Goal: Task Accomplishment & Management: Complete application form

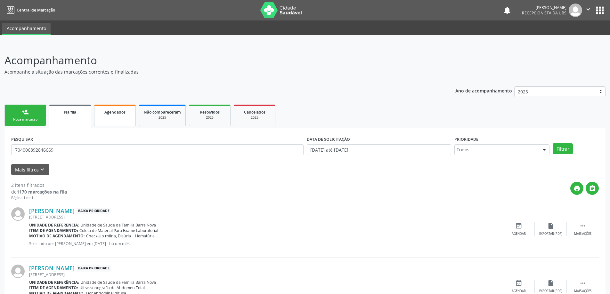
scroll to position [32, 0]
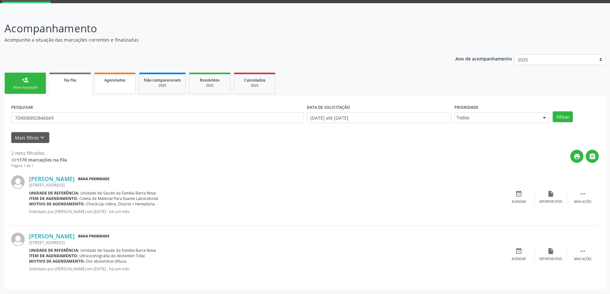
click at [107, 85] on link "Agendados" at bounding box center [115, 83] width 42 height 21
select select "8"
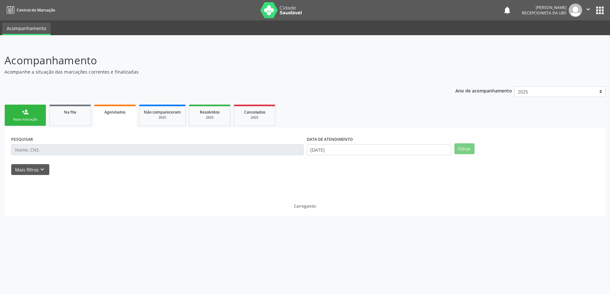
scroll to position [0, 0]
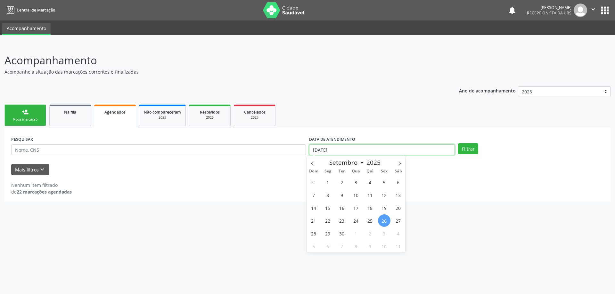
click at [358, 151] on input "[DATE]" at bounding box center [382, 150] width 146 height 11
click at [328, 181] on span "1" at bounding box center [328, 182] width 12 height 12
type input "[DATE]"
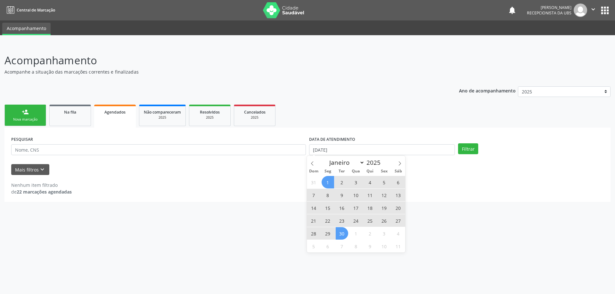
click at [342, 234] on span "30" at bounding box center [342, 233] width 12 height 12
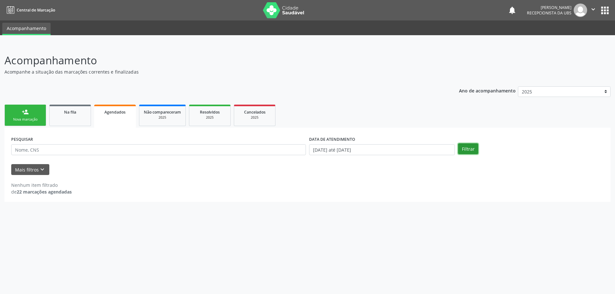
click at [470, 149] on button "Filtrar" at bounding box center [468, 149] width 20 height 11
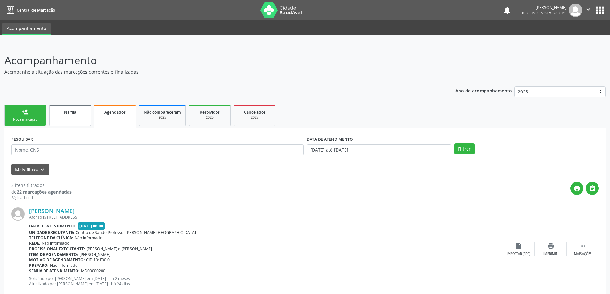
click at [72, 116] on link "Na fila" at bounding box center [70, 115] width 42 height 21
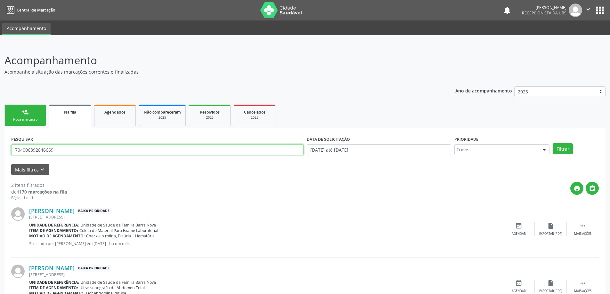
drag, startPoint x: 86, startPoint y: 150, endPoint x: 14, endPoint y: 154, distance: 72.2
click at [14, 154] on input "704006892846669" at bounding box center [157, 150] width 293 height 11
type input "709608604958471"
click at [553, 144] on button "Filtrar" at bounding box center [563, 149] width 20 height 11
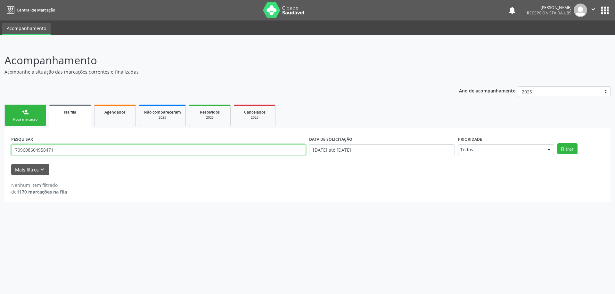
drag, startPoint x: 64, startPoint y: 151, endPoint x: 15, endPoint y: 151, distance: 48.4
click at [15, 151] on input "709608604958471" at bounding box center [158, 150] width 295 height 11
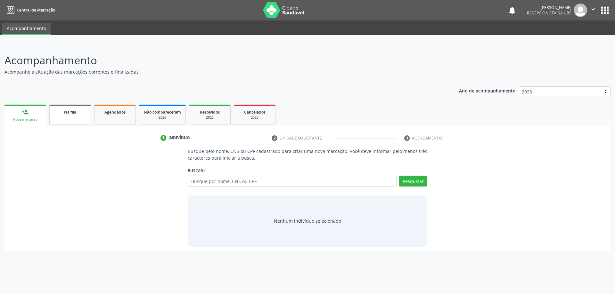
click at [69, 121] on link "Na fila" at bounding box center [70, 115] width 42 height 20
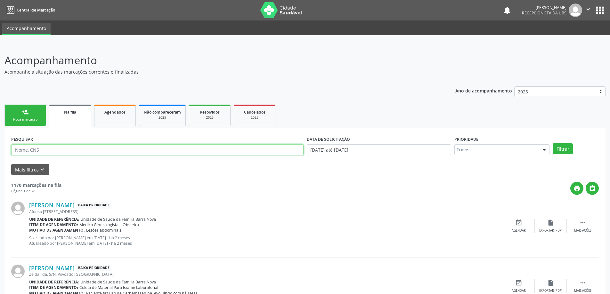
paste input "709608604958471"
click at [553, 144] on button "Filtrar" at bounding box center [563, 149] width 20 height 11
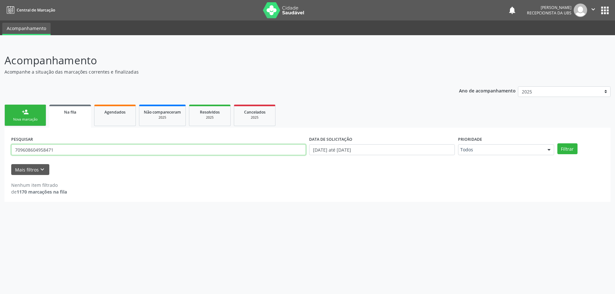
drag, startPoint x: 60, startPoint y: 149, endPoint x: 13, endPoint y: 149, distance: 46.5
click at [13, 149] on input "709608604958471" at bounding box center [158, 150] width 295 height 11
click at [558, 144] on button "Filtrar" at bounding box center [568, 149] width 20 height 11
drag, startPoint x: 64, startPoint y: 152, endPoint x: 7, endPoint y: 146, distance: 56.7
click at [7, 146] on div "PESQUISAR 704006115632770 DATA DE SOLICITAÇÃO [DATE] até [DATE] Prioridade Todo…" at bounding box center [307, 165] width 606 height 74
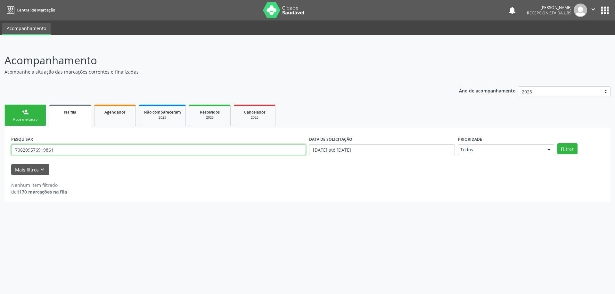
click at [558, 144] on button "Filtrar" at bounding box center [568, 149] width 20 height 11
drag, startPoint x: 77, startPoint y: 153, endPoint x: 0, endPoint y: 153, distance: 76.6
click at [0, 153] on div "Acompanhamento Acompanhe a situação das marcações correntes e finalizadas Relat…" at bounding box center [307, 169] width 615 height 250
click at [558, 144] on button "Filtrar" at bounding box center [568, 149] width 20 height 11
drag, startPoint x: 75, startPoint y: 152, endPoint x: 9, endPoint y: 151, distance: 66.0
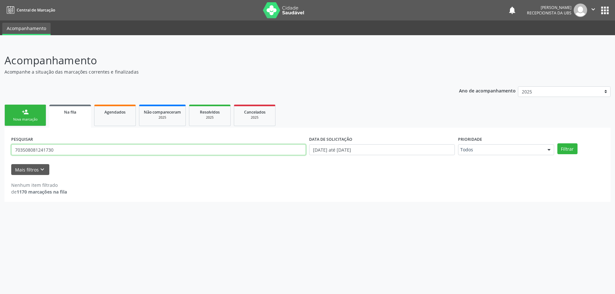
click at [9, 151] on div "PESQUISAR 703508081241730 DATA DE SOLICITAÇÃO [DATE] até [DATE] Prioridade Todo…" at bounding box center [307, 165] width 606 height 74
click at [558, 144] on button "Filtrar" at bounding box center [568, 149] width 20 height 11
drag, startPoint x: 66, startPoint y: 149, endPoint x: 0, endPoint y: 149, distance: 66.3
click at [0, 149] on div "Acompanhamento Acompanhe a situação das marcações correntes e finalizadas Relat…" at bounding box center [307, 169] width 615 height 250
type input "700502561376656"
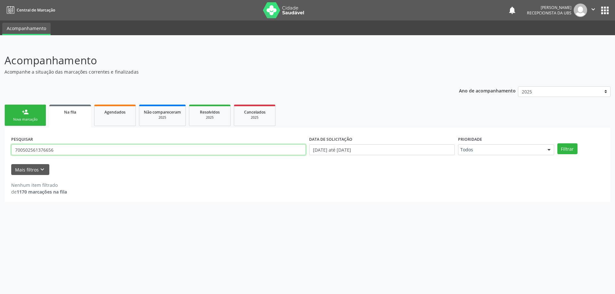
click at [558, 144] on button "Filtrar" at bounding box center [568, 149] width 20 height 11
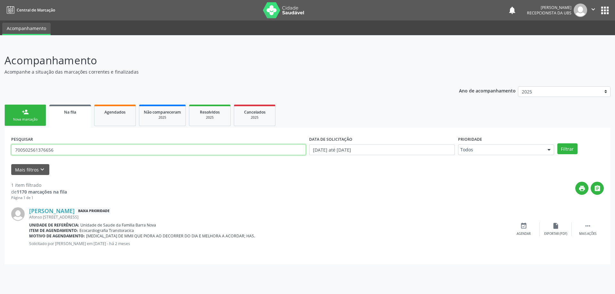
drag, startPoint x: 65, startPoint y: 151, endPoint x: 3, endPoint y: 153, distance: 61.9
click at [3, 153] on div "Acompanhamento Acompanhe a situação das marcações correntes e finalizadas Relat…" at bounding box center [307, 169] width 615 height 250
click at [558, 144] on button "Filtrar" at bounding box center [568, 149] width 20 height 11
drag, startPoint x: 63, startPoint y: 154, endPoint x: 10, endPoint y: 155, distance: 53.2
click at [10, 155] on div "PESQUISAR 701205080020718" at bounding box center [159, 147] width 298 height 25
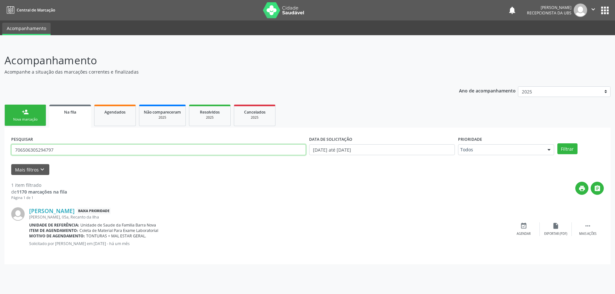
click at [558, 144] on button "Filtrar" at bounding box center [568, 149] width 20 height 11
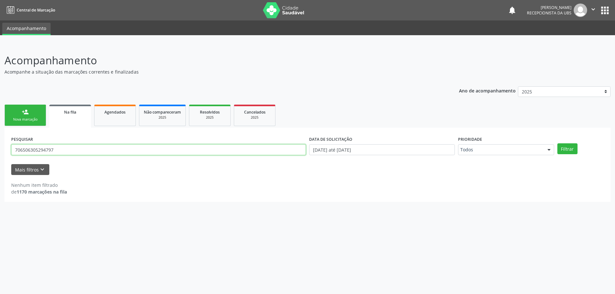
drag, startPoint x: 70, startPoint y: 152, endPoint x: 9, endPoint y: 154, distance: 61.6
click at [9, 154] on div "PESQUISAR 706506305294797 DATA DE SOLICITAÇÃO [DATE] até [DATE] Prioridade Todo…" at bounding box center [307, 165] width 606 height 74
click at [558, 144] on button "Filtrar" at bounding box center [568, 149] width 20 height 11
drag, startPoint x: 74, startPoint y: 152, endPoint x: 13, endPoint y: 160, distance: 62.1
click at [13, 160] on form "PESQUISAR 707007831889134 DATA DE SOLICITAÇÃO [DATE] até [DATE] Prioridade Todo…" at bounding box center [307, 155] width 593 height 41
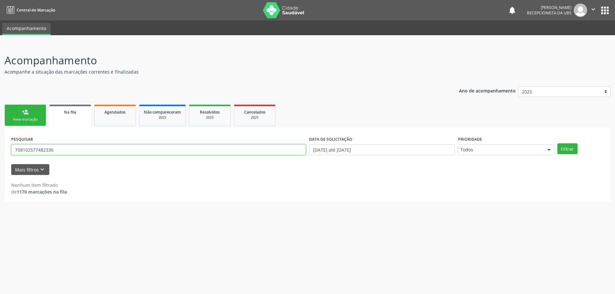
click at [558, 144] on button "Filtrar" at bounding box center [568, 149] width 20 height 11
drag, startPoint x: 71, startPoint y: 151, endPoint x: 0, endPoint y: 154, distance: 71.2
click at [0, 154] on div "Acompanhamento Acompanhe a situação das marcações correntes e finalizadas Relat…" at bounding box center [307, 169] width 615 height 250
click at [558, 144] on button "Filtrar" at bounding box center [568, 149] width 20 height 11
drag, startPoint x: 76, startPoint y: 149, endPoint x: 1, endPoint y: 149, distance: 75.0
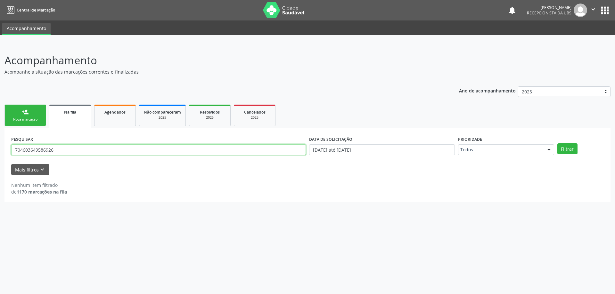
click at [1, 149] on div "Acompanhamento Acompanhe a situação das marcações correntes e finalizadas Relat…" at bounding box center [307, 169] width 615 height 250
click at [558, 144] on button "Filtrar" at bounding box center [568, 149] width 20 height 11
drag, startPoint x: 81, startPoint y: 150, endPoint x: 2, endPoint y: 152, distance: 78.5
click at [2, 152] on div "Acompanhamento Acompanhe a situação das marcações correntes e finalizadas Relat…" at bounding box center [307, 169] width 615 height 250
click at [558, 144] on button "Filtrar" at bounding box center [568, 149] width 20 height 11
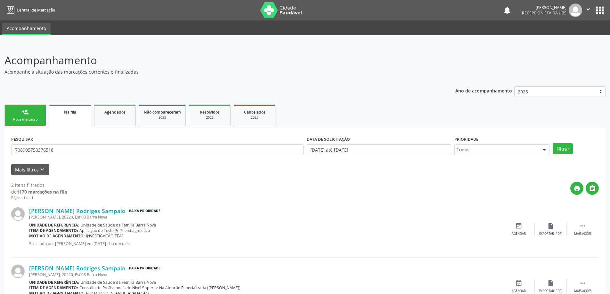
scroll to position [32, 0]
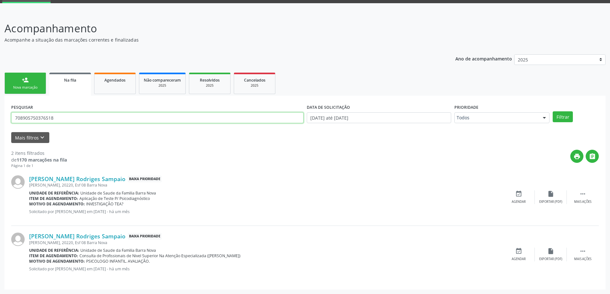
drag, startPoint x: 71, startPoint y: 117, endPoint x: 0, endPoint y: 120, distance: 71.5
click at [0, 120] on div "Acompanhamento Acompanhe a situação das marcações correntes e finalizadas Relat…" at bounding box center [305, 153] width 610 height 282
click at [553, 112] on button "Filtrar" at bounding box center [563, 117] width 20 height 11
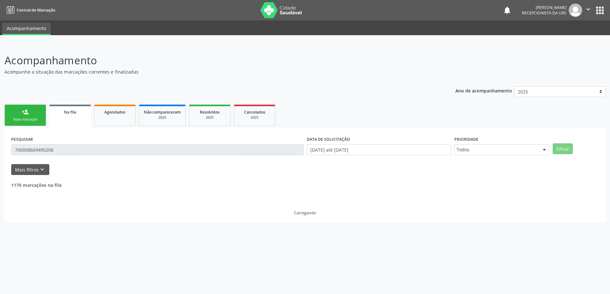
scroll to position [0, 0]
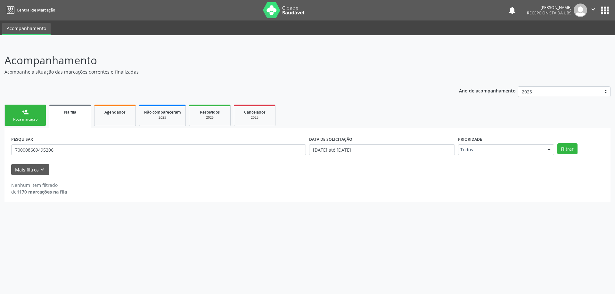
drag, startPoint x: 96, startPoint y: 145, endPoint x: 7, endPoint y: 145, distance: 89.7
click at [7, 145] on div "PESQUISAR 700008669495206 DATA DE SOLICITAÇÃO [DATE] até [DATE] Prioridade Todo…" at bounding box center [307, 165] width 606 height 74
drag, startPoint x: 56, startPoint y: 151, endPoint x: 6, endPoint y: 150, distance: 50.6
click at [6, 150] on div "PESQUISAR 700008669495206 DATA DE SOLICITAÇÃO [DATE] até [DATE] Prioridade Todo…" at bounding box center [307, 165] width 606 height 74
click at [558, 144] on button "Filtrar" at bounding box center [568, 149] width 20 height 11
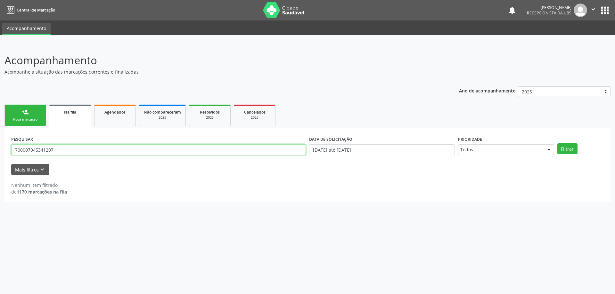
drag, startPoint x: 62, startPoint y: 150, endPoint x: 13, endPoint y: 151, distance: 49.0
click at [13, 151] on input "700007045341207" at bounding box center [158, 150] width 295 height 11
click at [558, 144] on button "Filtrar" at bounding box center [568, 149] width 20 height 11
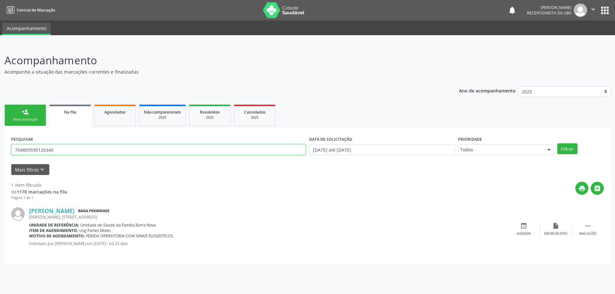
drag, startPoint x: 65, startPoint y: 151, endPoint x: 4, endPoint y: 151, distance: 61.5
click at [4, 151] on div "Acompanhamento Acompanhe a situação das marcações correntes e finalizadas Relat…" at bounding box center [307, 169] width 615 height 250
click at [558, 144] on button "Filtrar" at bounding box center [568, 149] width 20 height 11
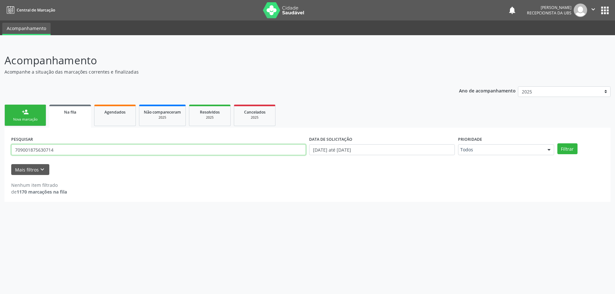
drag, startPoint x: 70, startPoint y: 152, endPoint x: 1, endPoint y: 153, distance: 68.6
click at [1, 153] on div "Acompanhamento Acompanhe a situação das marcações correntes e finalizadas Relat…" at bounding box center [307, 169] width 615 height 250
type input "700"
click at [29, 120] on div "Nova marcação" at bounding box center [25, 119] width 32 height 5
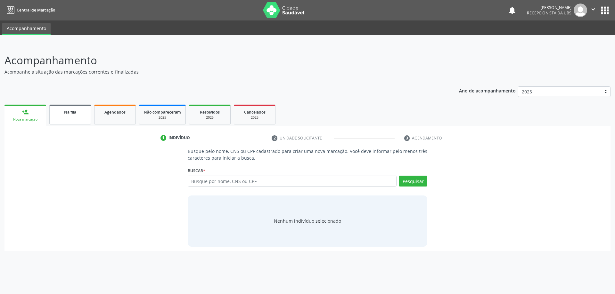
click at [62, 116] on link "Na fila" at bounding box center [70, 115] width 42 height 20
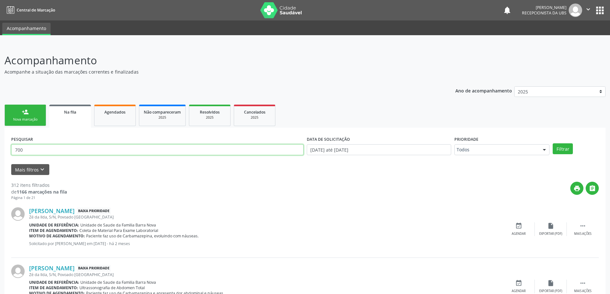
drag, startPoint x: 62, startPoint y: 152, endPoint x: 0, endPoint y: 148, distance: 61.9
type input "707605203337795"
click at [553, 144] on button "Filtrar" at bounding box center [563, 149] width 20 height 11
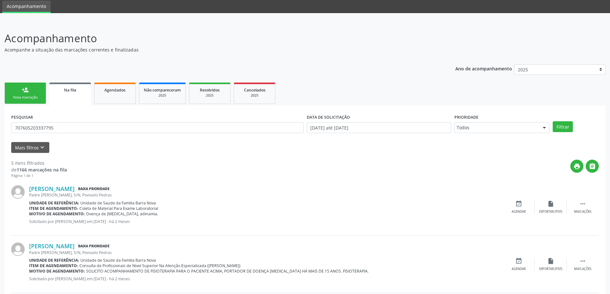
scroll to position [12, 0]
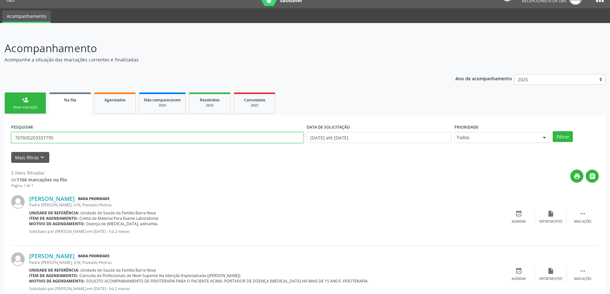
drag, startPoint x: 74, startPoint y: 138, endPoint x: 0, endPoint y: 138, distance: 74.3
click at [0, 138] on div "Acompanhamento Acompanhe a situação das marcações correntes e finalizadas Relat…" at bounding box center [305, 259] width 610 height 455
click at [63, 142] on input "text" at bounding box center [157, 137] width 293 height 11
click at [553, 131] on button "Filtrar" at bounding box center [563, 136] width 20 height 11
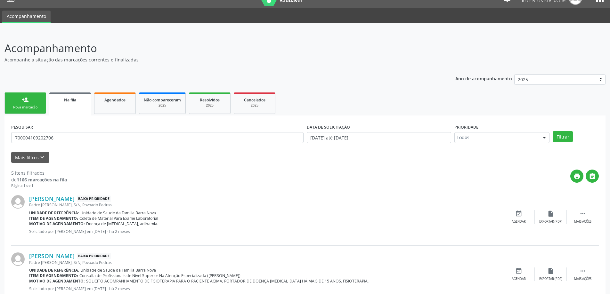
scroll to position [0, 0]
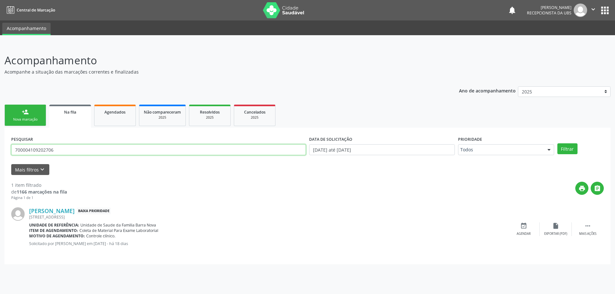
drag, startPoint x: 103, startPoint y: 149, endPoint x: 0, endPoint y: 150, distance: 103.2
click at [0, 150] on div "Acompanhamento Acompanhe a situação das marcações correntes e finalizadas Relat…" at bounding box center [307, 169] width 615 height 250
click at [558, 144] on button "Filtrar" at bounding box center [568, 149] width 20 height 11
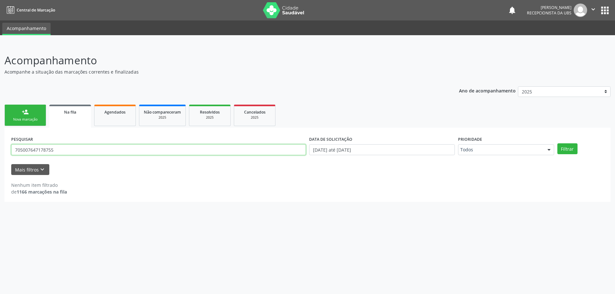
drag, startPoint x: 83, startPoint y: 150, endPoint x: 0, endPoint y: 152, distance: 83.0
click at [0, 152] on div "Acompanhamento Acompanhe a situação das marcações correntes e finalizadas Relat…" at bounding box center [307, 169] width 615 height 250
click at [558, 144] on button "Filtrar" at bounding box center [568, 149] width 20 height 11
drag, startPoint x: 75, startPoint y: 152, endPoint x: 1, endPoint y: 151, distance: 74.0
click at [1, 151] on div "Acompanhamento Acompanhe a situação das marcações correntes e finalizadas Relat…" at bounding box center [307, 169] width 615 height 250
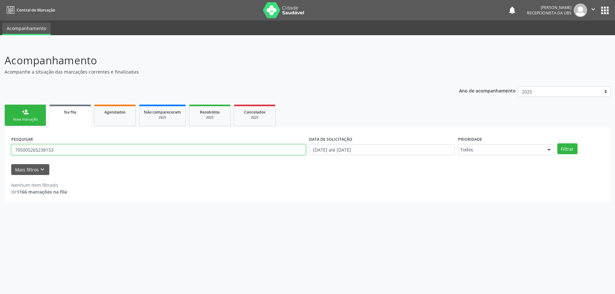
click at [558, 144] on button "Filtrar" at bounding box center [568, 149] width 20 height 11
drag, startPoint x: 66, startPoint y: 150, endPoint x: 0, endPoint y: 150, distance: 66.0
click at [0, 150] on div "Acompanhamento Acompanhe a situação das marcações correntes e finalizadas Relat…" at bounding box center [307, 169] width 615 height 250
click at [558, 144] on button "Filtrar" at bounding box center [568, 149] width 20 height 11
drag, startPoint x: 64, startPoint y: 152, endPoint x: 0, endPoint y: 150, distance: 64.1
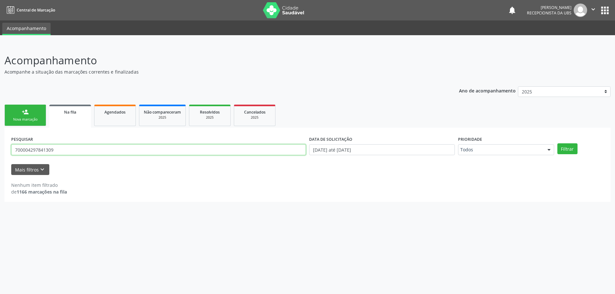
click at [0, 150] on div "Acompanhamento Acompanhe a situação das marcações correntes e finalizadas Relat…" at bounding box center [307, 169] width 615 height 250
click at [558, 144] on button "Filtrar" at bounding box center [568, 149] width 20 height 11
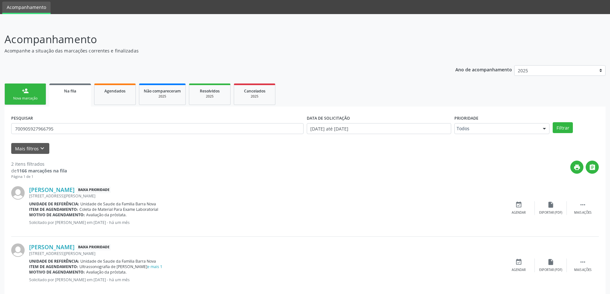
scroll to position [32, 0]
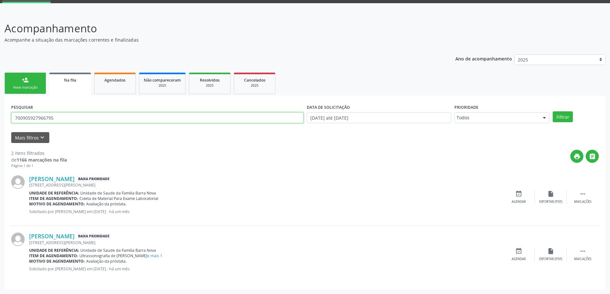
drag, startPoint x: 88, startPoint y: 123, endPoint x: 3, endPoint y: 118, distance: 85.3
click at [3, 118] on div "Acompanhamento Acompanhe a situação das marcações correntes e finalizadas Relat…" at bounding box center [305, 153] width 610 height 282
click at [553, 112] on button "Filtrar" at bounding box center [563, 117] width 20 height 11
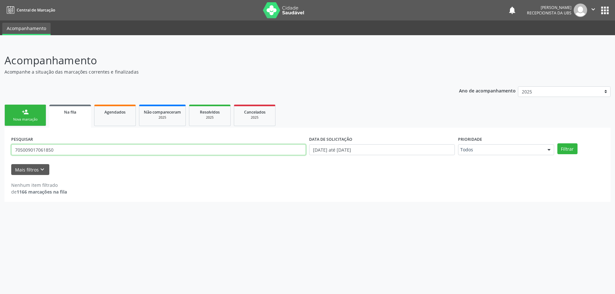
drag, startPoint x: 58, startPoint y: 152, endPoint x: 9, endPoint y: 152, distance: 49.3
click at [9, 152] on div "PESQUISAR 705009017061850 DATA DE SOLICITAÇÃO [DATE] até [DATE] Prioridade Todo…" at bounding box center [307, 165] width 606 height 74
click at [558, 144] on button "Filtrar" at bounding box center [568, 149] width 20 height 11
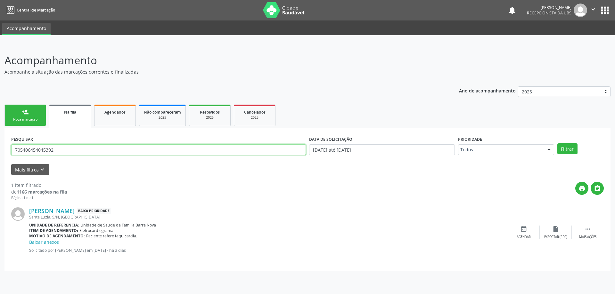
drag, startPoint x: 68, startPoint y: 150, endPoint x: 3, endPoint y: 148, distance: 64.8
click at [3, 148] on div "Acompanhamento Acompanhe a situação das marcações correntes e finalizadas Relat…" at bounding box center [307, 169] width 615 height 250
click at [558, 144] on button "Filtrar" at bounding box center [568, 149] width 20 height 11
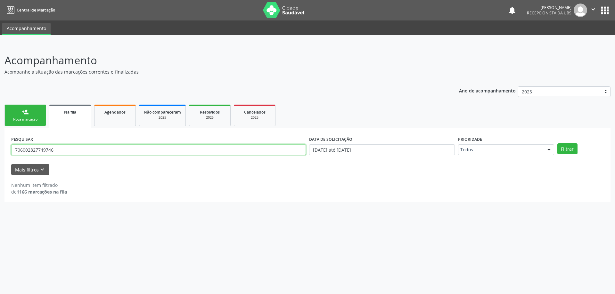
drag, startPoint x: 81, startPoint y: 151, endPoint x: 0, endPoint y: 152, distance: 80.8
click at [0, 152] on div "Acompanhamento Acompanhe a situação das marcações correntes e finalizadas Relat…" at bounding box center [307, 169] width 615 height 250
click at [558, 144] on button "Filtrar" at bounding box center [568, 149] width 20 height 11
drag, startPoint x: 62, startPoint y: 150, endPoint x: 4, endPoint y: 150, distance: 58.3
click at [4, 150] on div "Acompanhamento Acompanhe a situação das marcações correntes e finalizadas Relat…" at bounding box center [307, 169] width 615 height 250
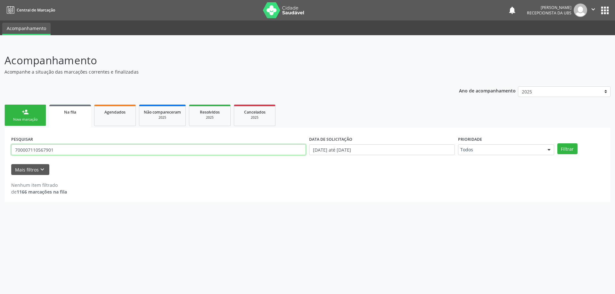
click at [558, 144] on button "Filtrar" at bounding box center [568, 149] width 20 height 11
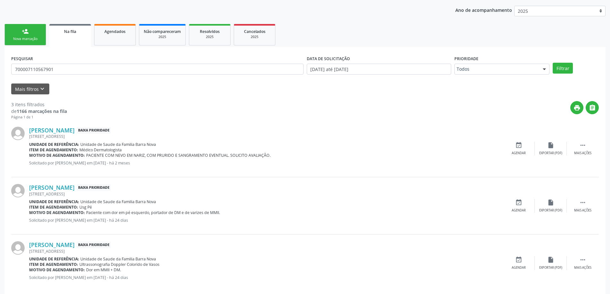
scroll to position [90, 0]
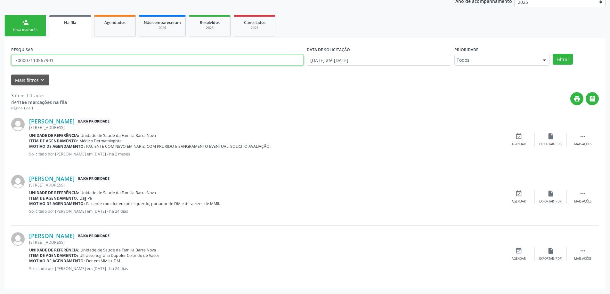
drag, startPoint x: 73, startPoint y: 62, endPoint x: 0, endPoint y: 62, distance: 73.4
click at [0, 62] on div "Acompanhamento Acompanhe a situação das marcações correntes e finalizadas Relat…" at bounding box center [305, 125] width 610 height 340
click at [553, 54] on button "Filtrar" at bounding box center [563, 59] width 20 height 11
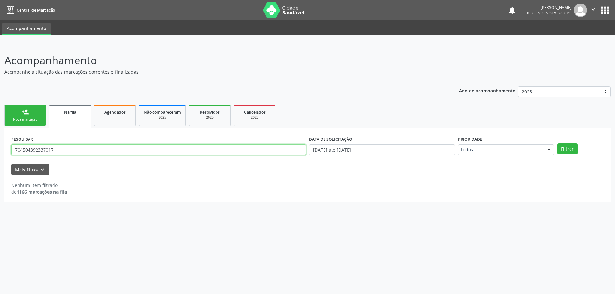
drag, startPoint x: 66, startPoint y: 149, endPoint x: 0, endPoint y: 151, distance: 65.7
click at [0, 151] on div "Acompanhamento Acompanhe a situação das marcações correntes e finalizadas Relat…" at bounding box center [307, 169] width 615 height 250
click at [558, 144] on button "Filtrar" at bounding box center [568, 149] width 20 height 11
drag, startPoint x: 88, startPoint y: 151, endPoint x: 7, endPoint y: 151, distance: 80.7
click at [7, 151] on div "PESQUISAR 700008763346405 DATA DE SOLICITAÇÃO [DATE] até [DATE] Prioridade Todo…" at bounding box center [307, 165] width 606 height 74
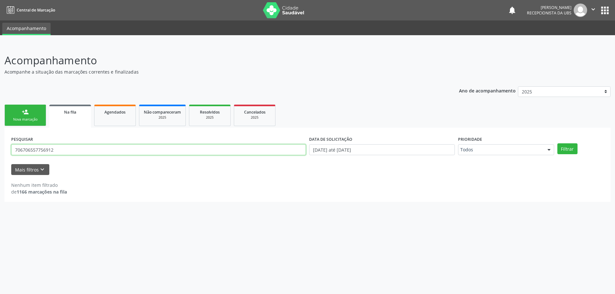
click at [558, 144] on button "Filtrar" at bounding box center [568, 149] width 20 height 11
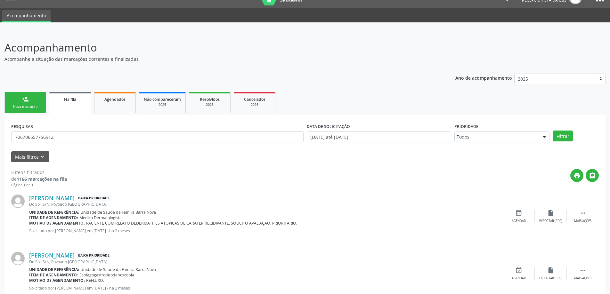
scroll to position [12, 0]
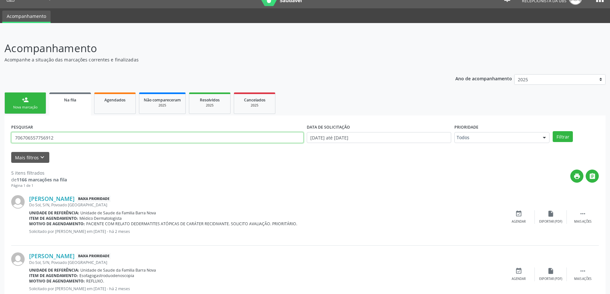
drag, startPoint x: 89, startPoint y: 141, endPoint x: 2, endPoint y: 141, distance: 87.2
click at [2, 141] on div "Acompanhamento Acompanhe a situação das marcações correntes e finalizadas Relat…" at bounding box center [305, 259] width 610 height 455
click at [553, 131] on button "Filtrar" at bounding box center [563, 136] width 20 height 11
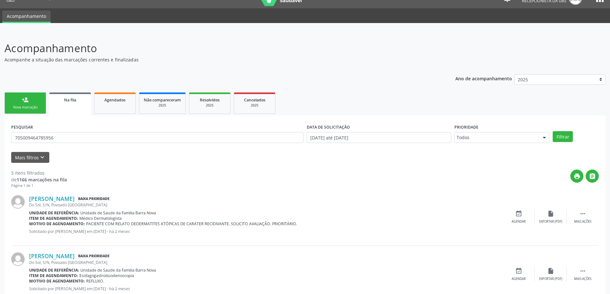
scroll to position [0, 0]
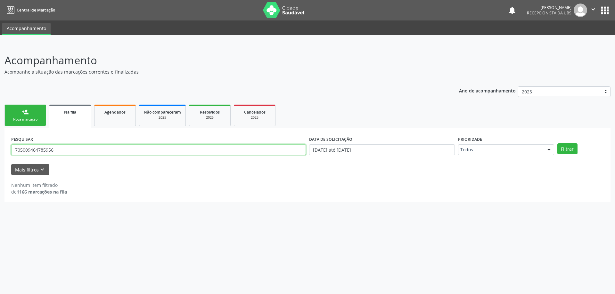
drag, startPoint x: 90, startPoint y: 154, endPoint x: 19, endPoint y: 157, distance: 71.2
click at [19, 157] on div "PESQUISAR 705009464785956" at bounding box center [159, 147] width 298 height 25
click at [62, 155] on input "705009464785956" at bounding box center [158, 150] width 295 height 11
drag, startPoint x: 60, startPoint y: 151, endPoint x: 0, endPoint y: 151, distance: 59.9
click at [0, 151] on div "Acompanhamento Acompanhe a situação das marcações correntes e finalizadas Relat…" at bounding box center [307, 169] width 615 height 250
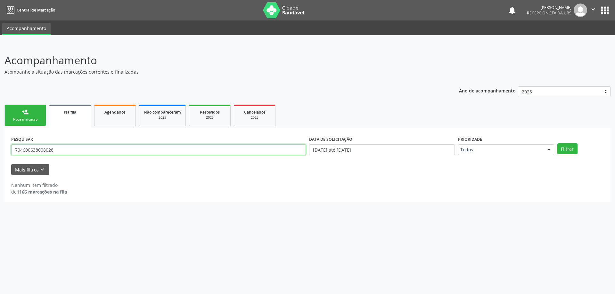
type input "704600638008028"
click at [558, 144] on button "Filtrar" at bounding box center [568, 149] width 20 height 11
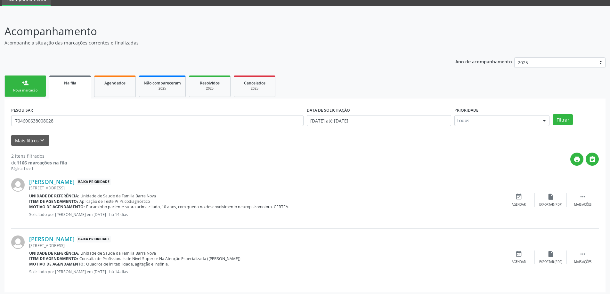
scroll to position [32, 0]
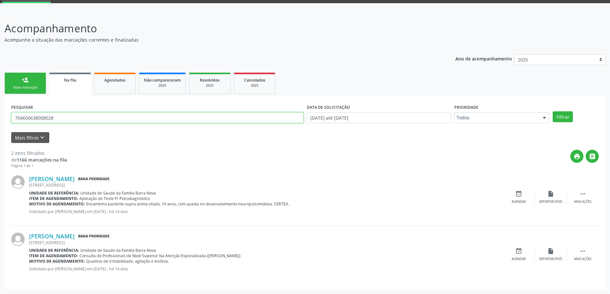
drag, startPoint x: 83, startPoint y: 116, endPoint x: 0, endPoint y: 115, distance: 82.7
click at [0, 115] on div "Acompanhamento Acompanhe a situação das marcações correntes e finalizadas Relat…" at bounding box center [305, 153] width 610 height 282
click at [553, 112] on button "Filtrar" at bounding box center [563, 117] width 20 height 11
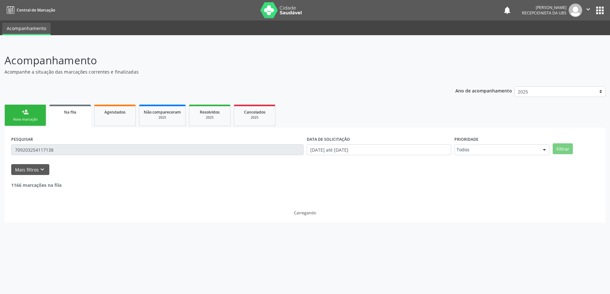
scroll to position [0, 0]
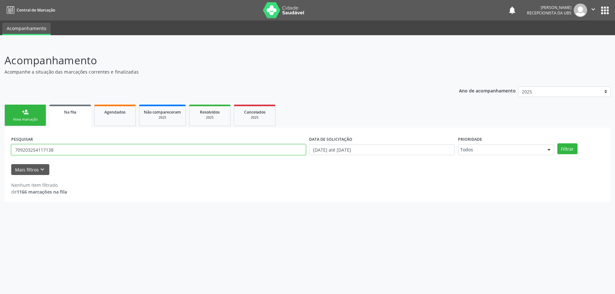
drag, startPoint x: 75, startPoint y: 153, endPoint x: 0, endPoint y: 154, distance: 75.3
click at [0, 154] on div "Acompanhamento Acompanhe a situação das marcações correntes e finalizadas Relat…" at bounding box center [307, 169] width 615 height 250
click at [558, 144] on button "Filtrar" at bounding box center [568, 149] width 20 height 11
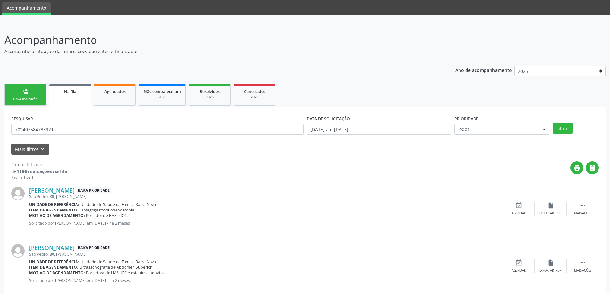
scroll to position [32, 0]
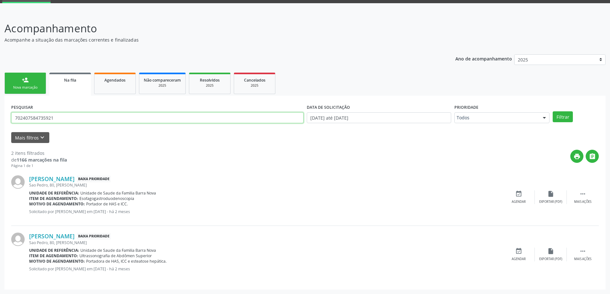
drag, startPoint x: 61, startPoint y: 121, endPoint x: 8, endPoint y: 122, distance: 52.9
click at [8, 122] on div "PESQUISAR 702407584735921 DATA DE SOLICITAÇÃO [DATE] até [DATE] Prioridade Todo…" at bounding box center [304, 193] width 601 height 194
click at [553, 112] on button "Filtrar" at bounding box center [563, 117] width 20 height 11
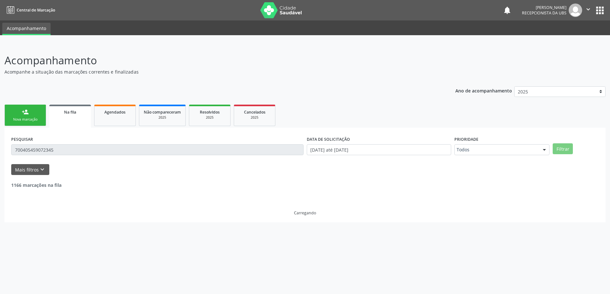
scroll to position [0, 0]
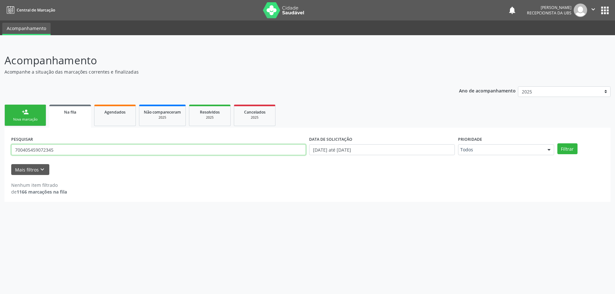
drag, startPoint x: 110, startPoint y: 151, endPoint x: 0, endPoint y: 149, distance: 110.2
click at [0, 149] on div "Acompanhamento Acompanhe a situação das marcações correntes e finalizadas Relat…" at bounding box center [307, 169] width 615 height 250
click at [558, 144] on button "Filtrar" at bounding box center [568, 149] width 20 height 11
drag, startPoint x: 232, startPoint y: 149, endPoint x: 2, endPoint y: 151, distance: 230.4
click at [2, 151] on div "Acompanhamento Acompanhe a situação das marcações correntes e finalizadas Relat…" at bounding box center [307, 169] width 615 height 250
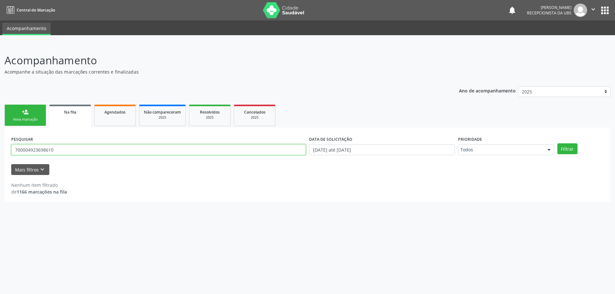
click at [558, 144] on button "Filtrar" at bounding box center [568, 149] width 20 height 11
drag, startPoint x: 80, startPoint y: 152, endPoint x: 14, endPoint y: 150, distance: 65.4
click at [14, 150] on input "700004923698610" at bounding box center [158, 150] width 295 height 11
type input "706409147903880"
click at [558, 144] on button "Filtrar" at bounding box center [568, 149] width 20 height 11
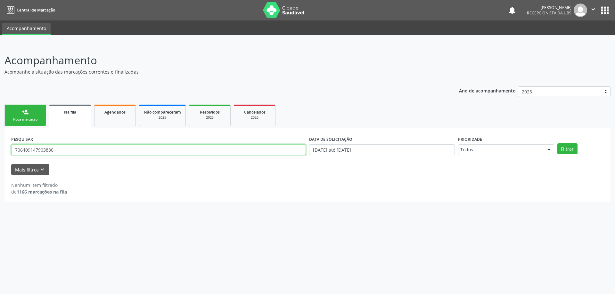
drag, startPoint x: 100, startPoint y: 152, endPoint x: 0, endPoint y: 150, distance: 100.0
click at [0, 150] on div "Acompanhamento Acompanhe a situação das marcações correntes e finalizadas Relat…" at bounding box center [307, 169] width 615 height 250
click at [558, 144] on button "Filtrar" at bounding box center [568, 149] width 20 height 11
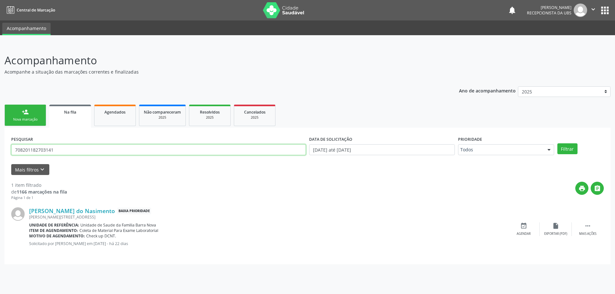
drag, startPoint x: 65, startPoint y: 148, endPoint x: 0, endPoint y: 137, distance: 65.5
click at [0, 137] on div "Acompanhamento Acompanhe a situação das marcações correntes e finalizadas Relat…" at bounding box center [307, 169] width 615 height 250
click at [558, 144] on button "Filtrar" at bounding box center [568, 149] width 20 height 11
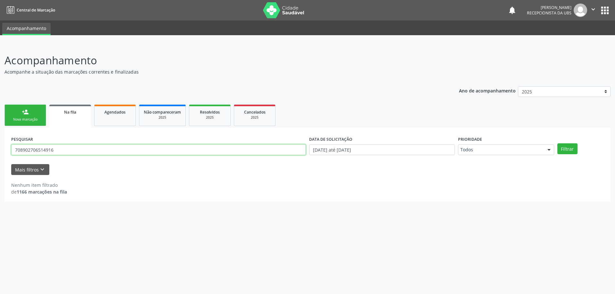
drag, startPoint x: 59, startPoint y: 150, endPoint x: 3, endPoint y: 150, distance: 55.8
click at [3, 150] on div "Acompanhamento Acompanhe a situação das marcações correntes e finalizadas Relat…" at bounding box center [307, 169] width 615 height 250
click at [558, 144] on button "Filtrar" at bounding box center [568, 149] width 20 height 11
drag, startPoint x: 70, startPoint y: 149, endPoint x: 4, endPoint y: 150, distance: 65.4
click at [4, 150] on div "Acompanhamento Acompanhe a situação das marcações correntes e finalizadas Relat…" at bounding box center [307, 169] width 615 height 250
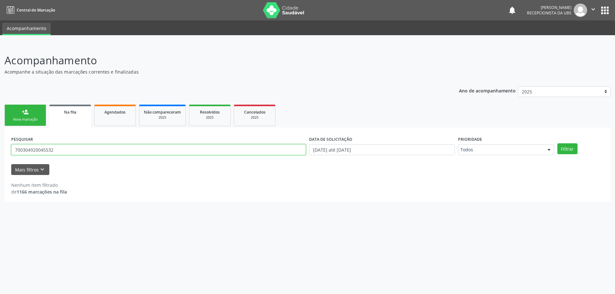
click at [558, 144] on button "Filtrar" at bounding box center [568, 149] width 20 height 11
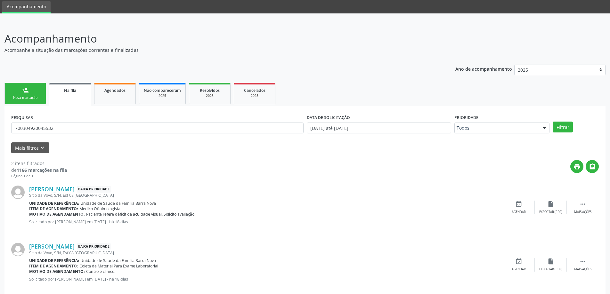
scroll to position [32, 0]
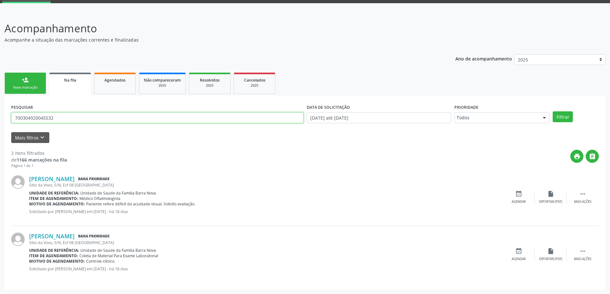
drag, startPoint x: 72, startPoint y: 118, endPoint x: 5, endPoint y: 121, distance: 67.0
click at [5, 121] on div "PESQUISAR 700304920045532 DATA DE SOLICITAÇÃO [DATE] até [DATE] Prioridade Todo…" at bounding box center [304, 193] width 601 height 194
click at [553, 112] on button "Filtrar" at bounding box center [563, 117] width 20 height 11
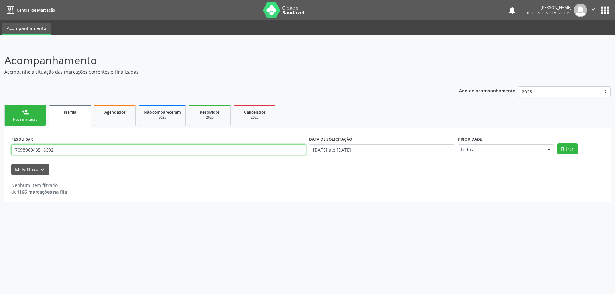
drag, startPoint x: 78, startPoint y: 153, endPoint x: 13, endPoint y: 154, distance: 65.4
click at [13, 154] on input "709806043516692" at bounding box center [158, 150] width 295 height 11
click at [558, 144] on button "Filtrar" at bounding box center [568, 149] width 20 height 11
drag, startPoint x: 69, startPoint y: 152, endPoint x: 1, endPoint y: 149, distance: 67.3
click at [1, 149] on div "Acompanhamento Acompanhe a situação das marcações correntes e finalizadas Relat…" at bounding box center [307, 169] width 615 height 250
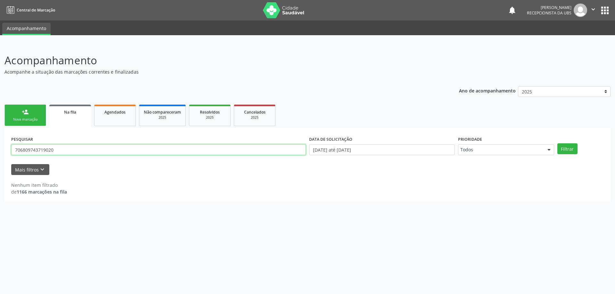
type input "706809743719020"
click at [558, 144] on button "Filtrar" at bounding box center [568, 149] width 20 height 11
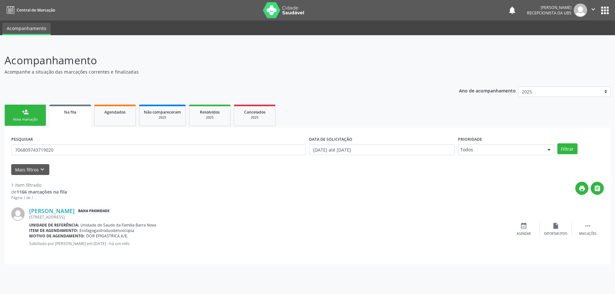
click at [36, 118] on div "Nova marcação" at bounding box center [25, 119] width 32 height 5
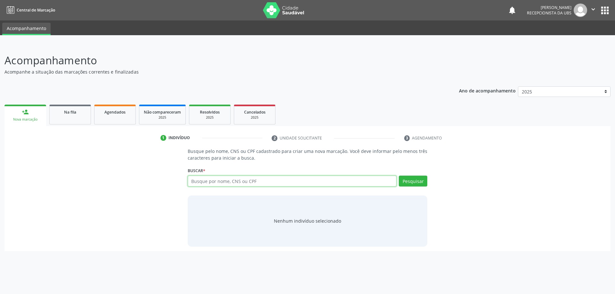
click at [199, 179] on input "text" at bounding box center [292, 181] width 209 height 11
type input "17179008443"
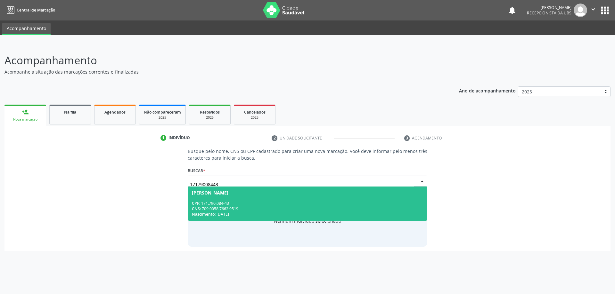
click at [300, 210] on div "CNS: 709 0058 7662 9519" at bounding box center [308, 208] width 232 height 5
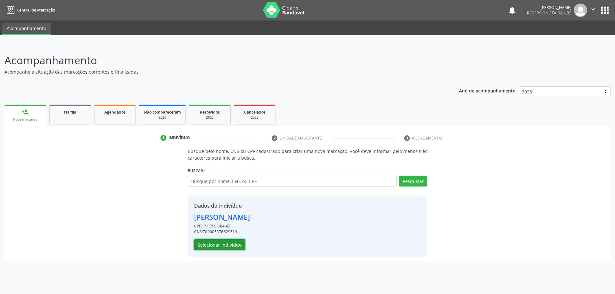
click at [239, 248] on button "Selecionar indivíduo" at bounding box center [219, 245] width 51 height 11
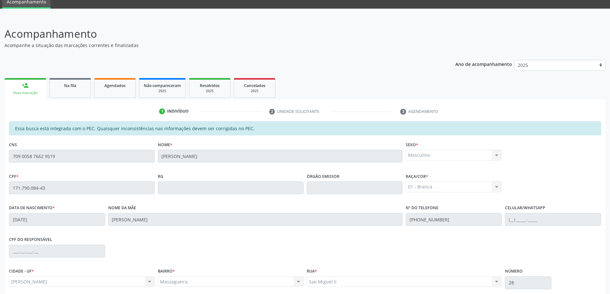
scroll to position [80, 0]
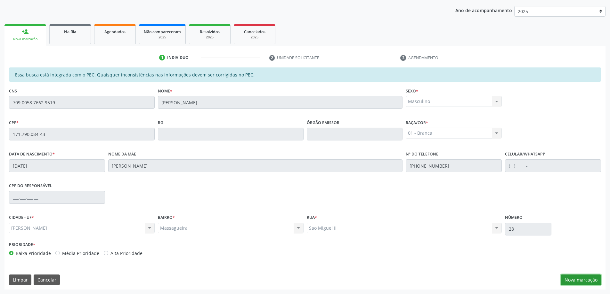
click at [576, 282] on button "Nova marcação" at bounding box center [581, 280] width 40 height 11
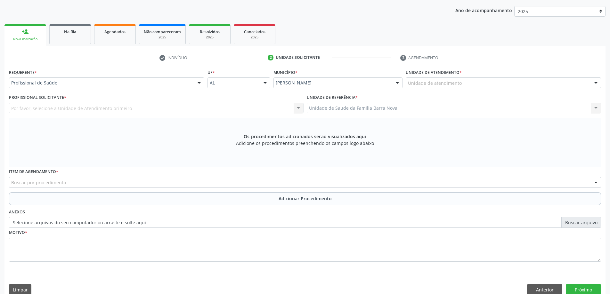
click at [441, 90] on div "Unidade de atendimento * Unidade de atendimento Aeronave Baron 58 Aeronave Cess…" at bounding box center [503, 80] width 199 height 25
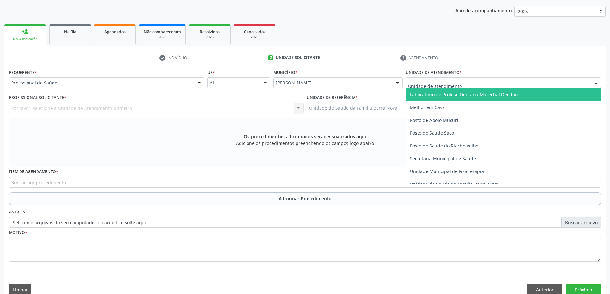
scroll to position [288, 0]
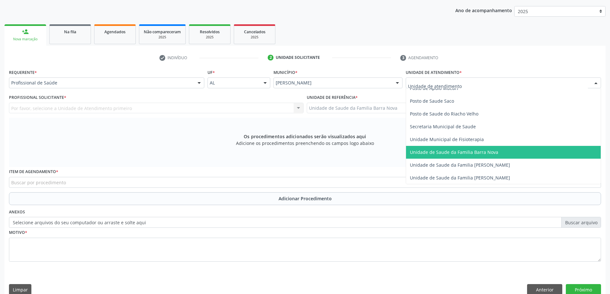
click at [456, 153] on span "Unidade de Saude da Familia Barra Nova" at bounding box center [454, 152] width 88 height 6
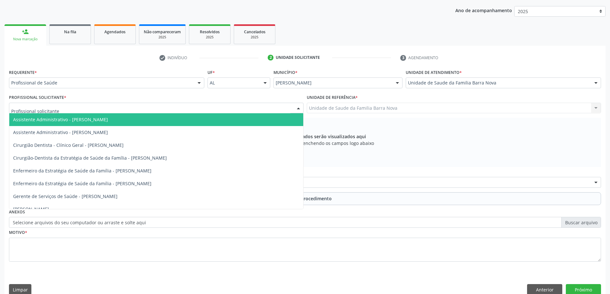
click at [280, 108] on div at bounding box center [156, 108] width 295 height 11
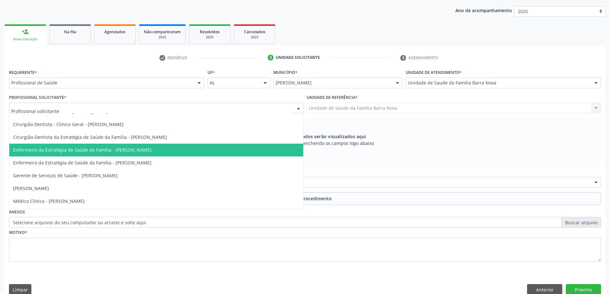
scroll to position [32, 0]
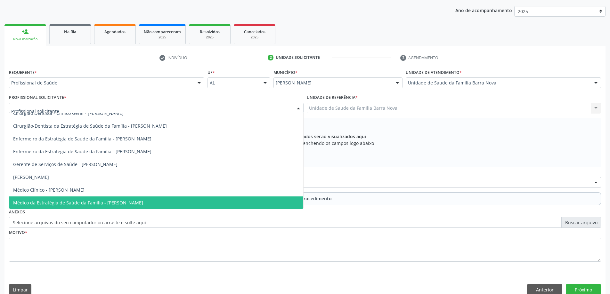
click at [218, 201] on span "Médico da Estratégia de Saúde da Família - [PERSON_NAME]" at bounding box center [156, 203] width 294 height 13
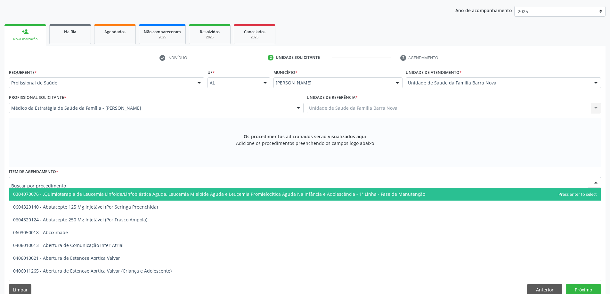
click at [245, 184] on div at bounding box center [305, 182] width 592 height 11
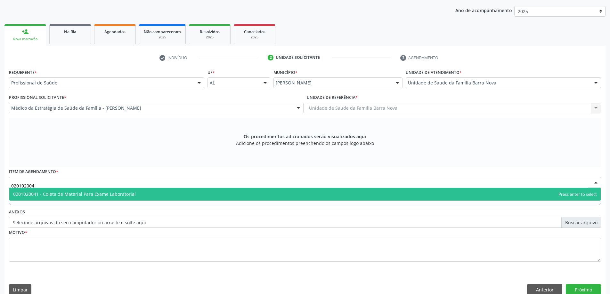
type input "0201020041"
click at [237, 194] on span "0201020041 - Coleta de Material Para Exame Laboratorial" at bounding box center [305, 194] width 592 height 13
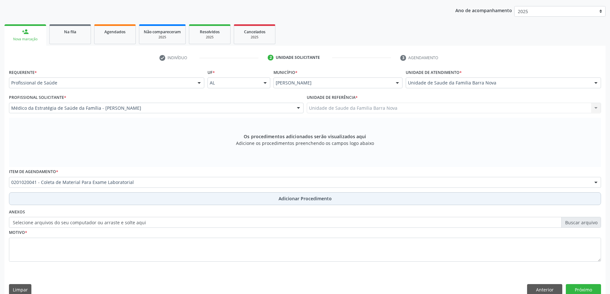
click at [314, 200] on span "Adicionar Procedimento" at bounding box center [305, 198] width 53 height 7
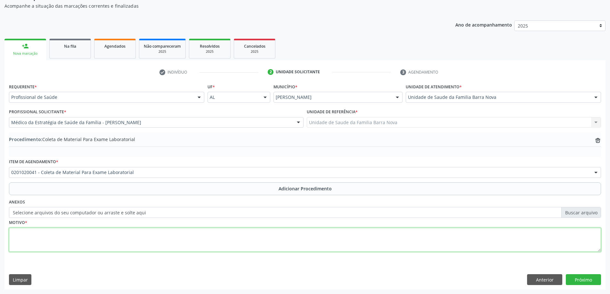
click at [156, 248] on textarea at bounding box center [305, 240] width 592 height 24
type textarea "c"
type textarea "Controle clínico."
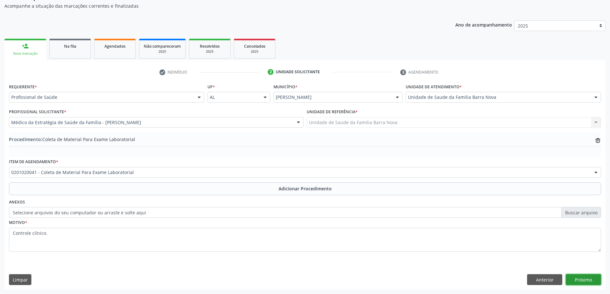
click at [582, 280] on button "Próximo" at bounding box center [583, 280] width 35 height 11
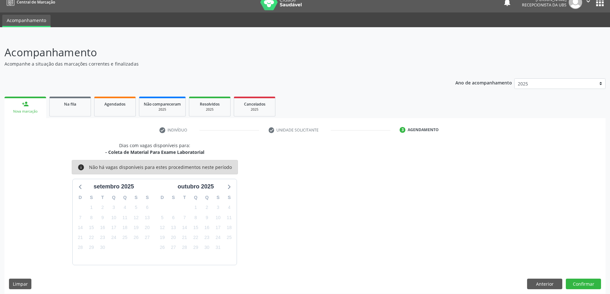
scroll to position [12, 0]
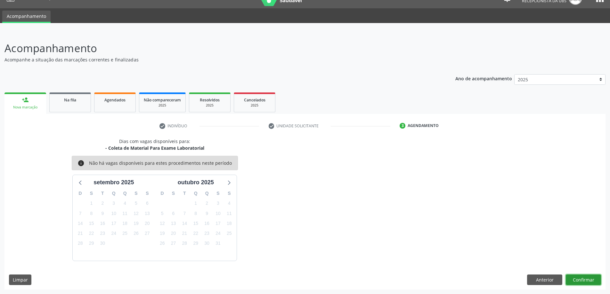
click at [583, 283] on button "Confirmar" at bounding box center [583, 280] width 35 height 11
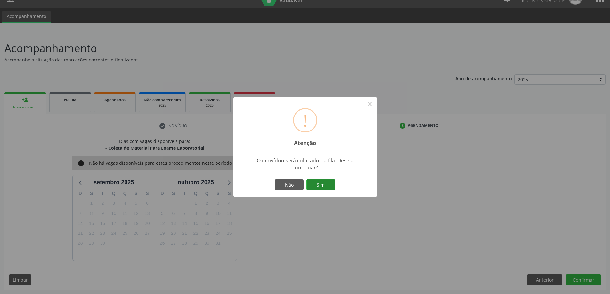
click at [333, 186] on button "Sim" at bounding box center [321, 185] width 29 height 11
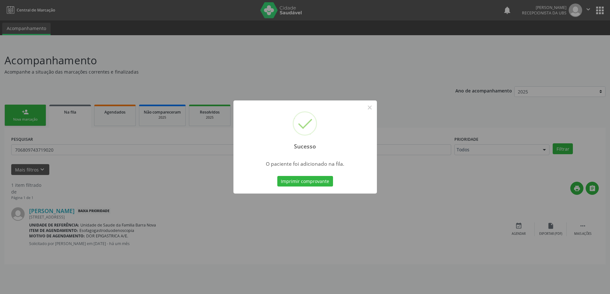
scroll to position [0, 0]
click at [373, 107] on button "×" at bounding box center [372, 107] width 11 height 11
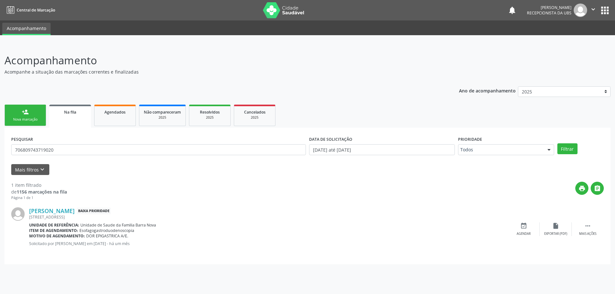
click at [31, 114] on link "person_add Nova marcação" at bounding box center [25, 115] width 42 height 21
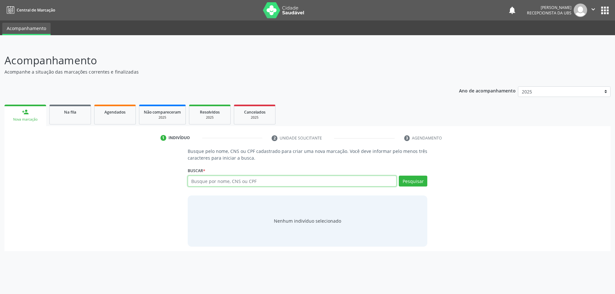
click at [229, 182] on input "text" at bounding box center [292, 181] width 209 height 11
click at [67, 116] on link "Na fila" at bounding box center [70, 115] width 42 height 20
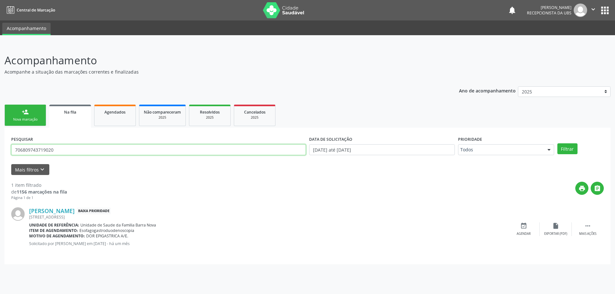
drag, startPoint x: 91, startPoint y: 149, endPoint x: 0, endPoint y: 150, distance: 91.3
click at [0, 150] on div "Acompanhamento Acompanhe a situação das marcações correntes e finalizadas Relat…" at bounding box center [307, 169] width 615 height 250
click at [119, 107] on link "Agendados" at bounding box center [115, 115] width 42 height 21
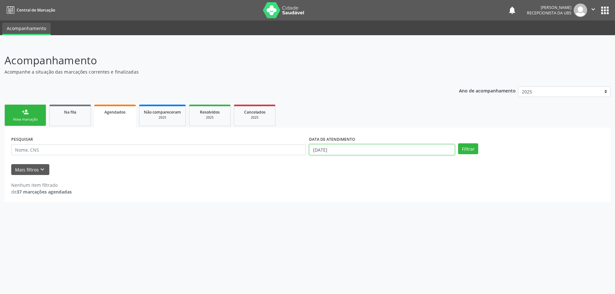
click at [399, 147] on input "[DATE]" at bounding box center [382, 150] width 146 height 11
click at [325, 183] on span "1" at bounding box center [328, 182] width 12 height 12
type input "[DATE]"
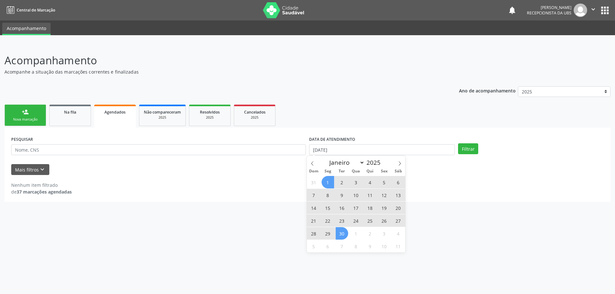
click at [345, 237] on span "30" at bounding box center [342, 233] width 12 height 12
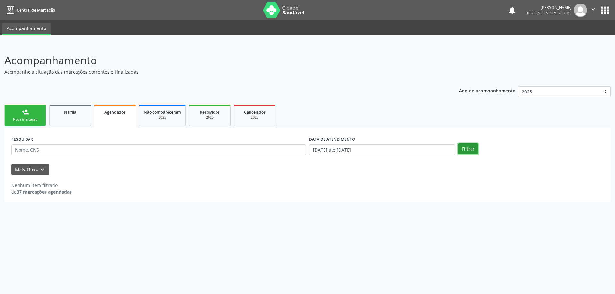
click at [468, 149] on button "Filtrar" at bounding box center [468, 149] width 20 height 11
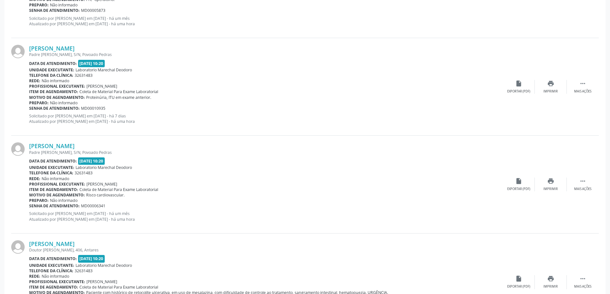
scroll to position [1404, 0]
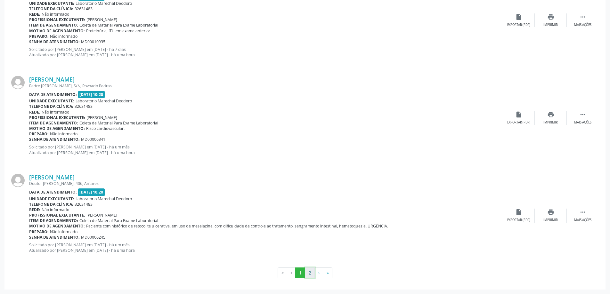
click at [310, 274] on button "2" at bounding box center [310, 273] width 10 height 11
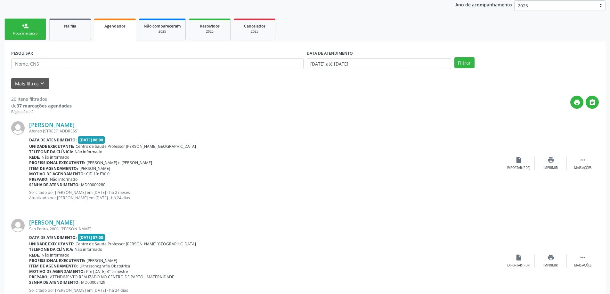
scroll to position [73, 0]
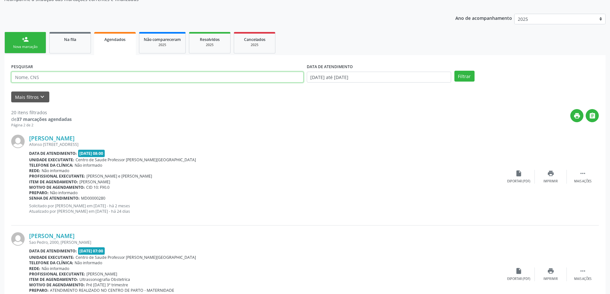
click at [100, 75] on input "text" at bounding box center [157, 77] width 293 height 11
click at [455, 71] on button "Filtrar" at bounding box center [465, 76] width 20 height 11
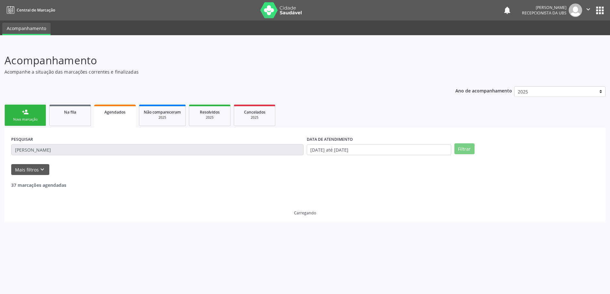
scroll to position [0, 0]
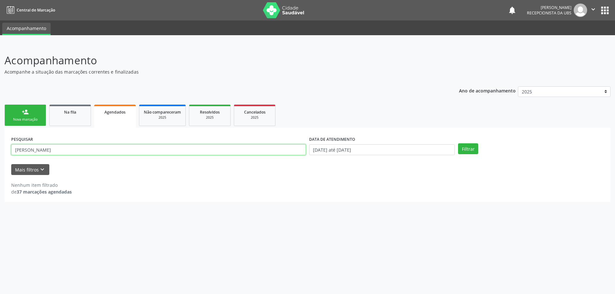
click at [43, 153] on input "[PERSON_NAME]" at bounding box center [158, 150] width 295 height 11
click at [458, 144] on button "Filtrar" at bounding box center [468, 149] width 20 height 11
click at [79, 151] on input "[PERSON_NAME]" at bounding box center [158, 150] width 295 height 11
type input "g"
click at [70, 118] on link "Na fila" at bounding box center [70, 115] width 42 height 21
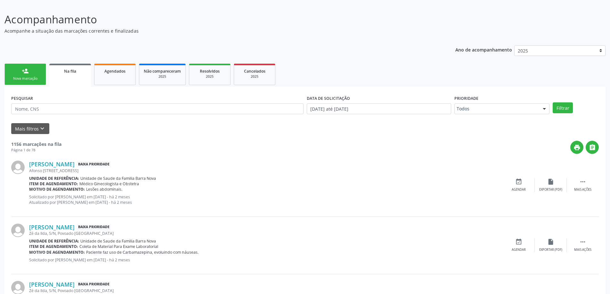
scroll to position [33, 0]
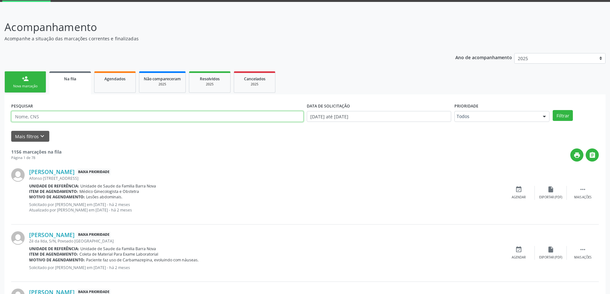
click at [67, 114] on input "text" at bounding box center [157, 116] width 293 height 11
click at [553, 110] on button "Filtrar" at bounding box center [563, 115] width 20 height 11
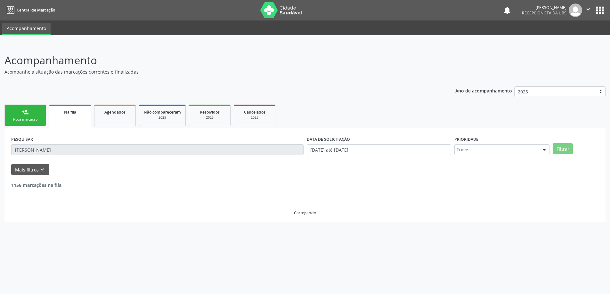
scroll to position [0, 0]
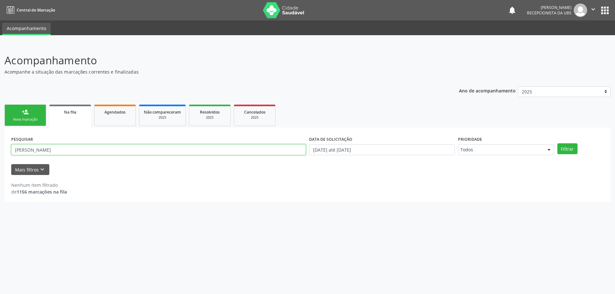
click at [67, 151] on input "[PERSON_NAME]" at bounding box center [158, 150] width 295 height 11
type input "g"
click at [120, 118] on link "Agendados" at bounding box center [115, 115] width 42 height 21
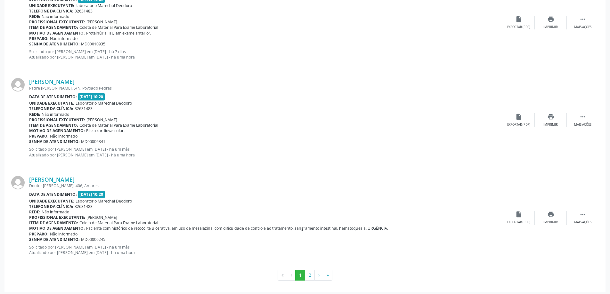
scroll to position [1404, 0]
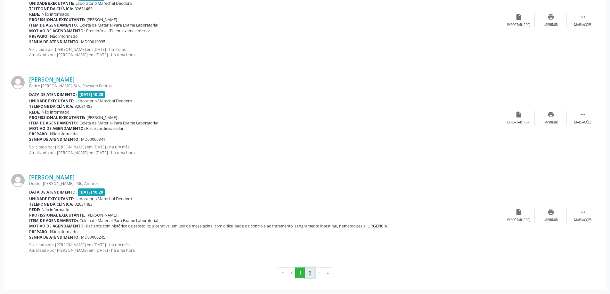
click at [307, 276] on button "2" at bounding box center [310, 273] width 10 height 11
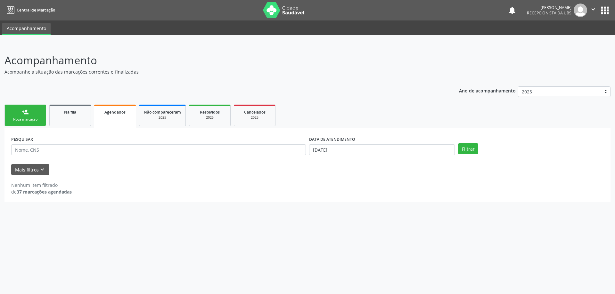
click at [113, 116] on link "Agendados" at bounding box center [115, 116] width 42 height 23
click at [339, 151] on input "[DATE]" at bounding box center [382, 150] width 146 height 11
click at [325, 183] on span "1" at bounding box center [328, 182] width 12 height 12
type input "[DATE]"
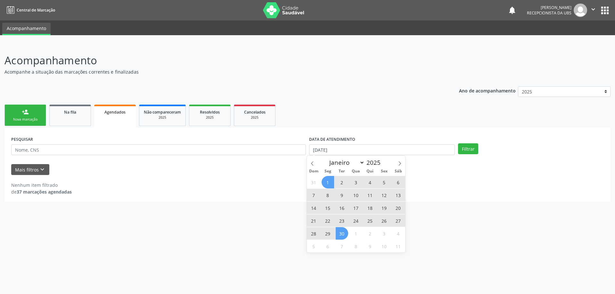
click at [340, 235] on span "30" at bounding box center [342, 233] width 12 height 12
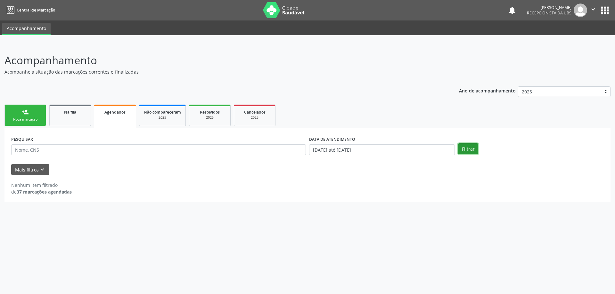
click at [466, 151] on button "Filtrar" at bounding box center [468, 149] width 20 height 11
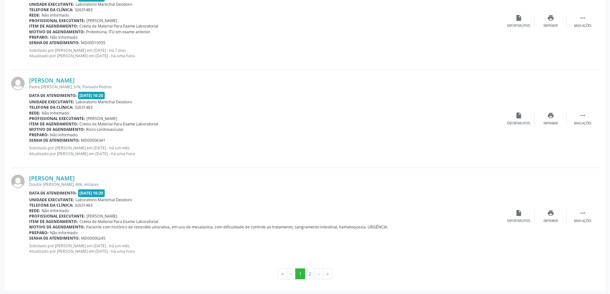
scroll to position [1404, 0]
